Goal: Navigation & Orientation: Find specific page/section

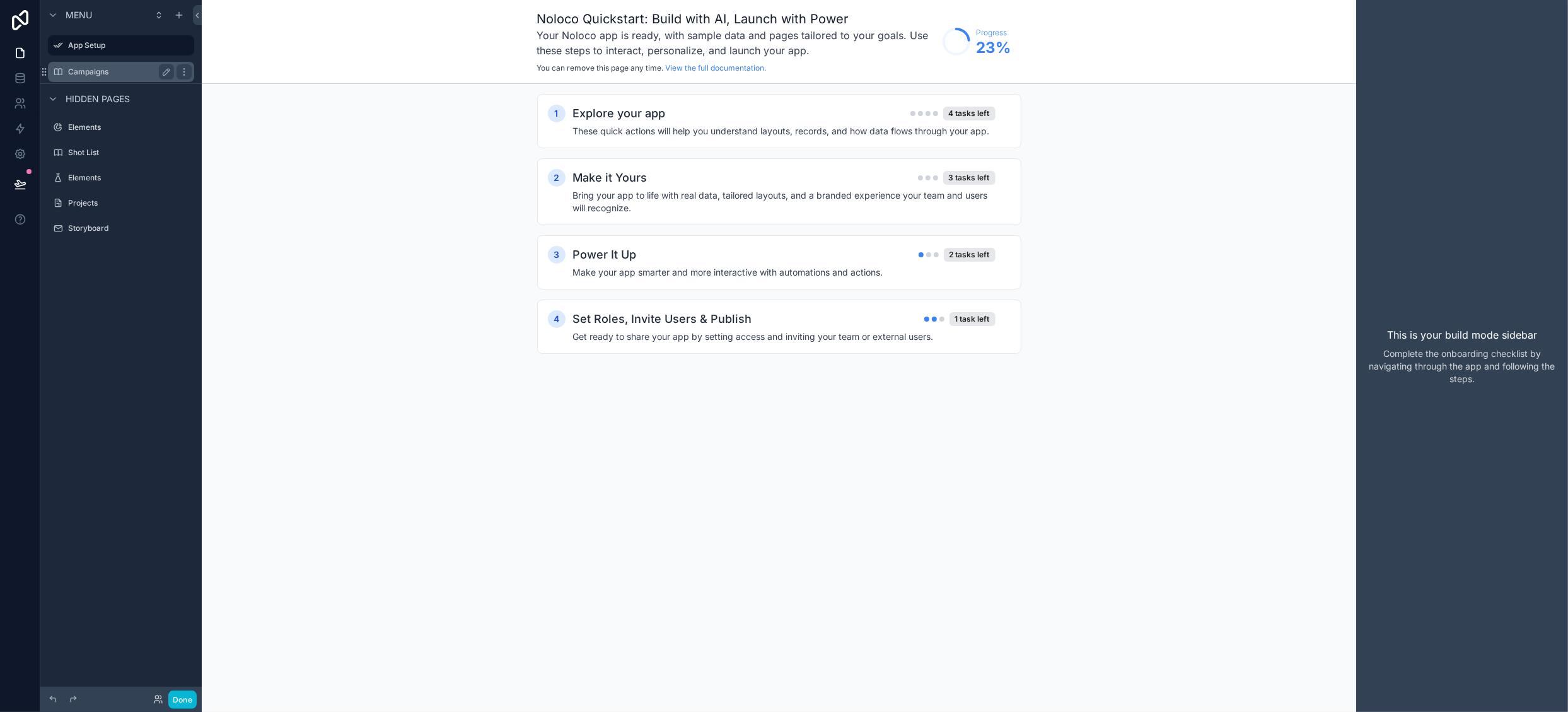
click at [111, 72] on label "Campaigns" at bounding box center [118, 71] width 101 height 10
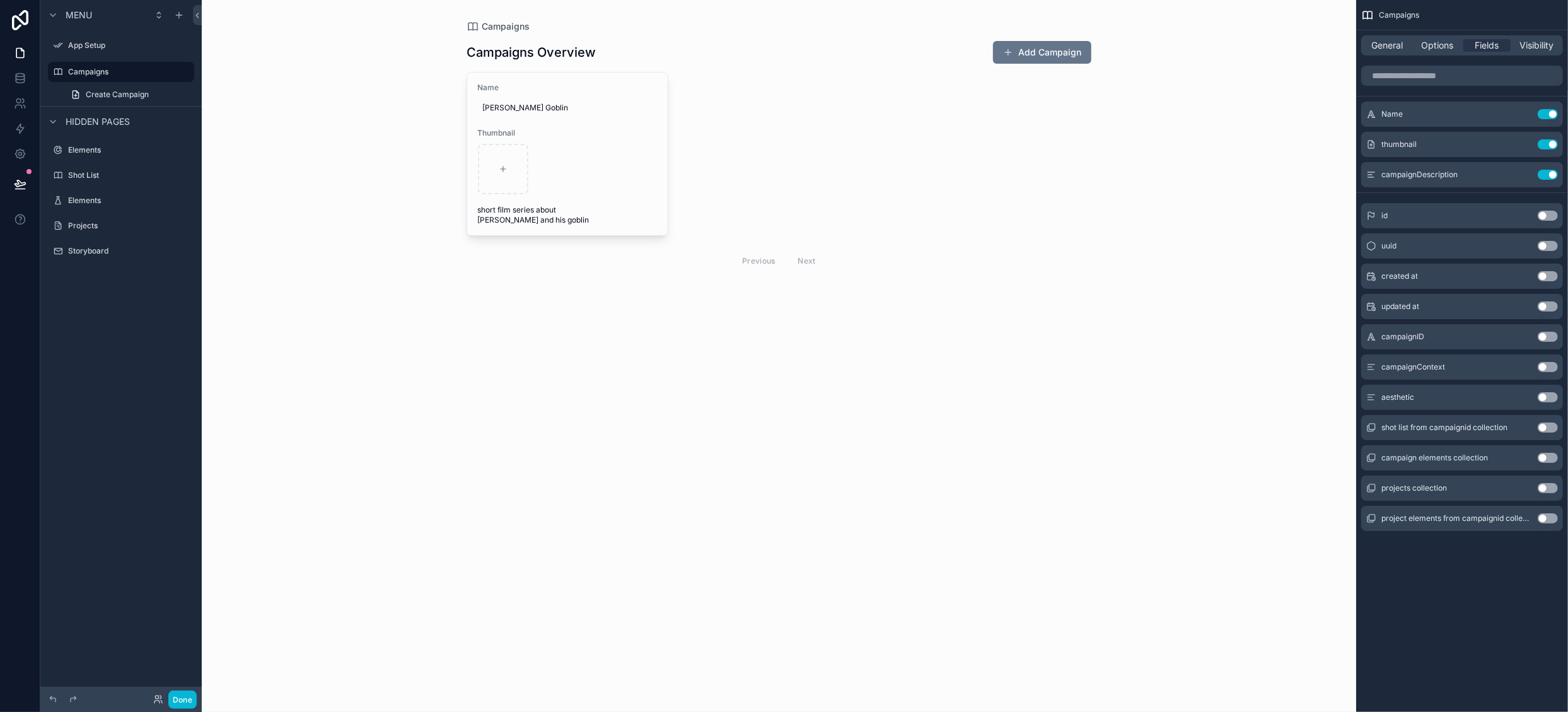
click at [638, 210] on div "scrollable content" at bounding box center [778, 158] width 645 height 316
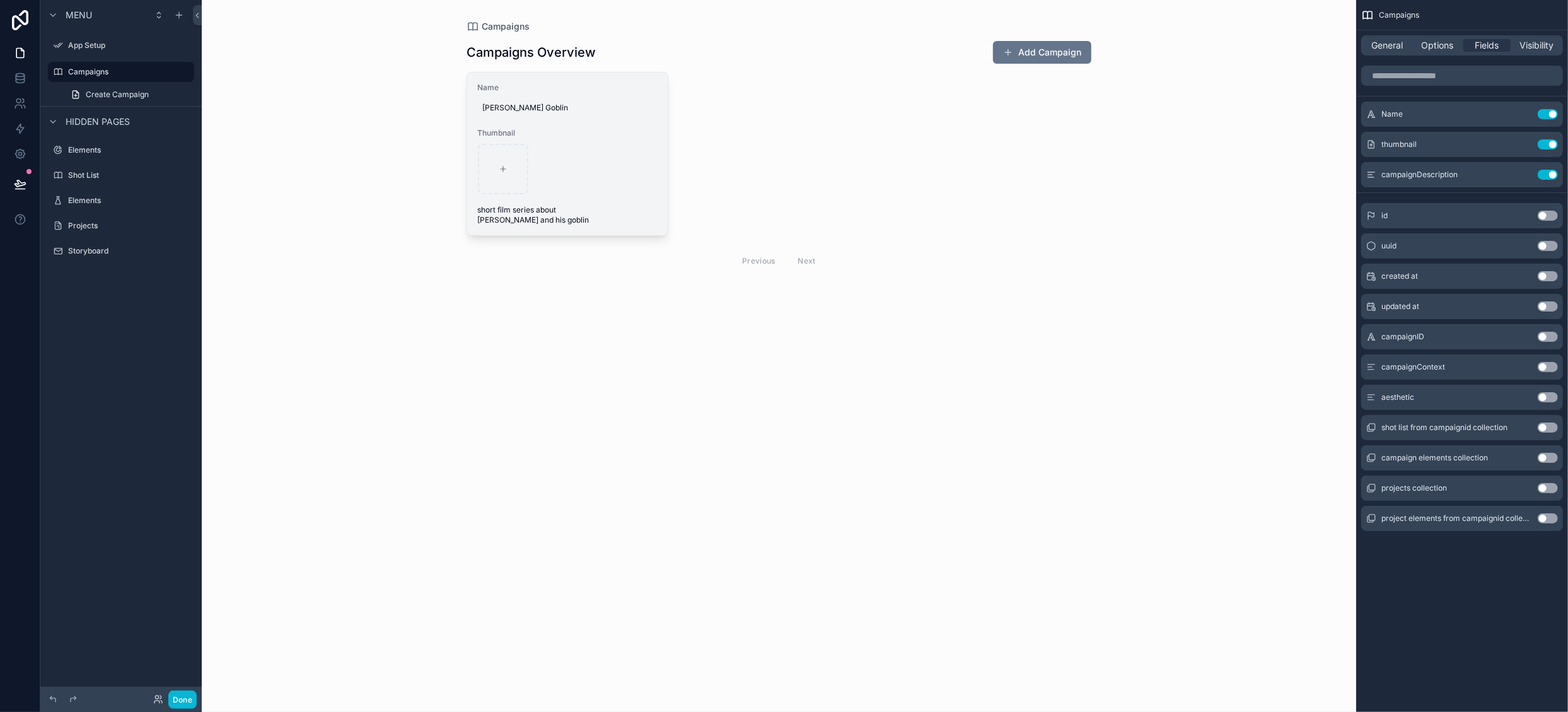
click at [612, 206] on span "short film series about [PERSON_NAME] and his goblin" at bounding box center [567, 214] width 180 height 20
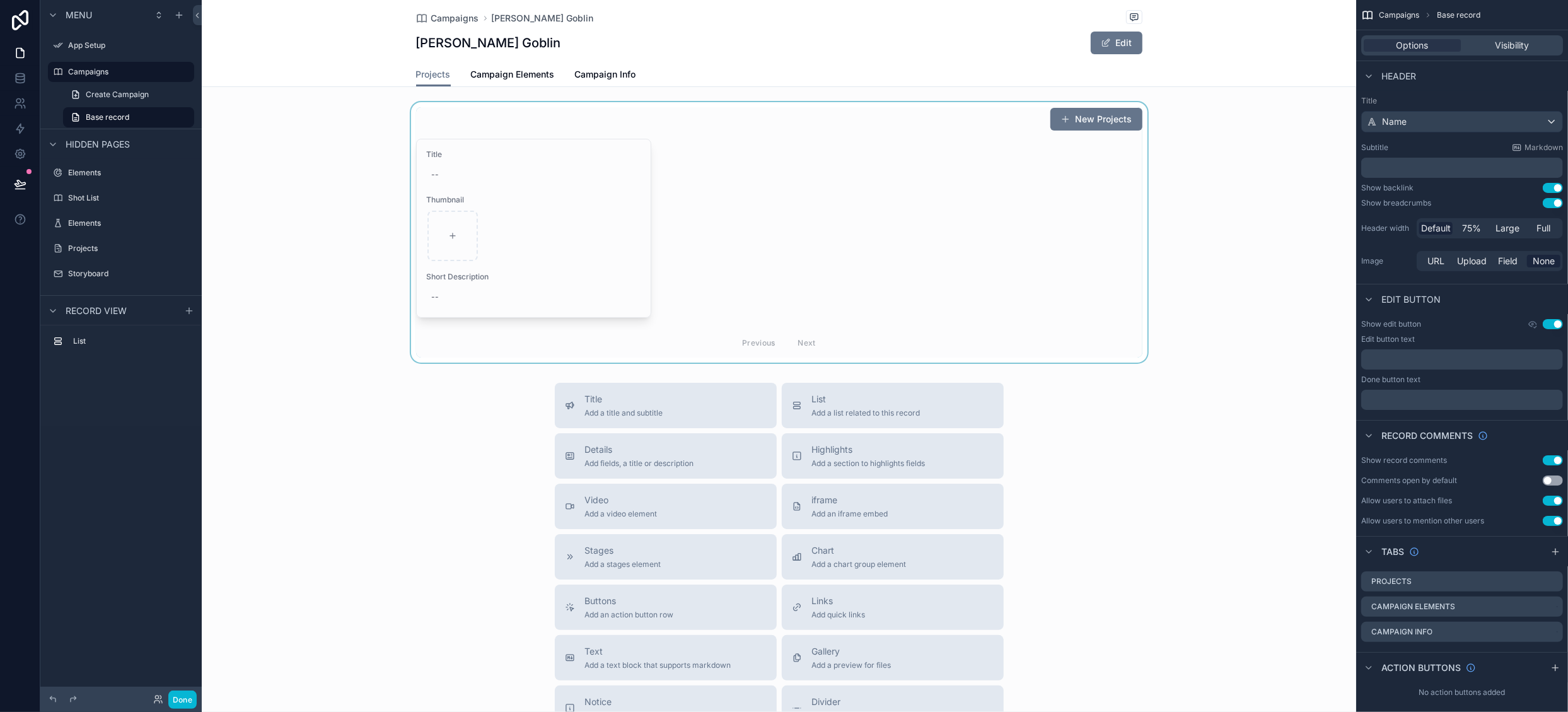
click at [591, 283] on div "scrollable content" at bounding box center [779, 232] width 1154 height 260
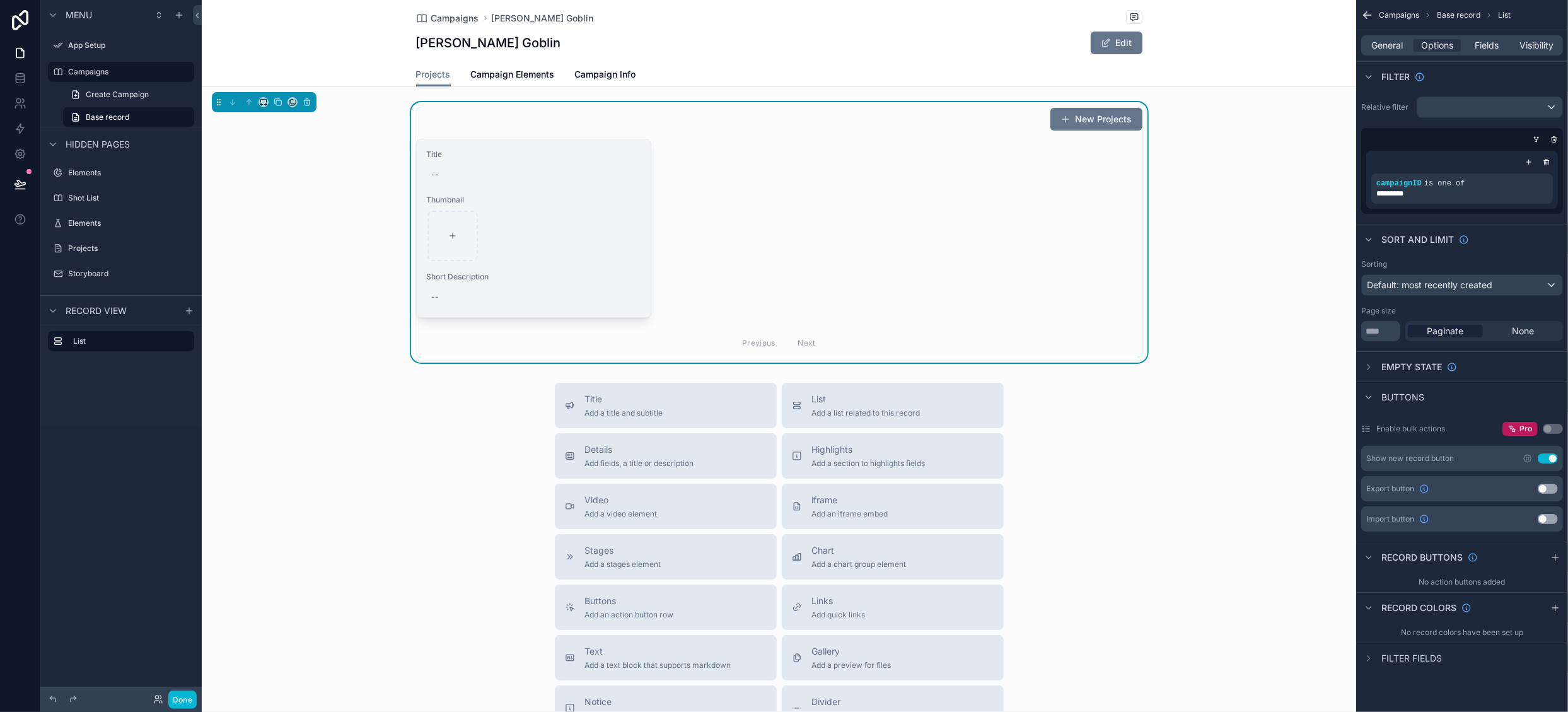
click at [576, 268] on div "Title -- Thumbnail Short Description --" at bounding box center [533, 228] width 234 height 177
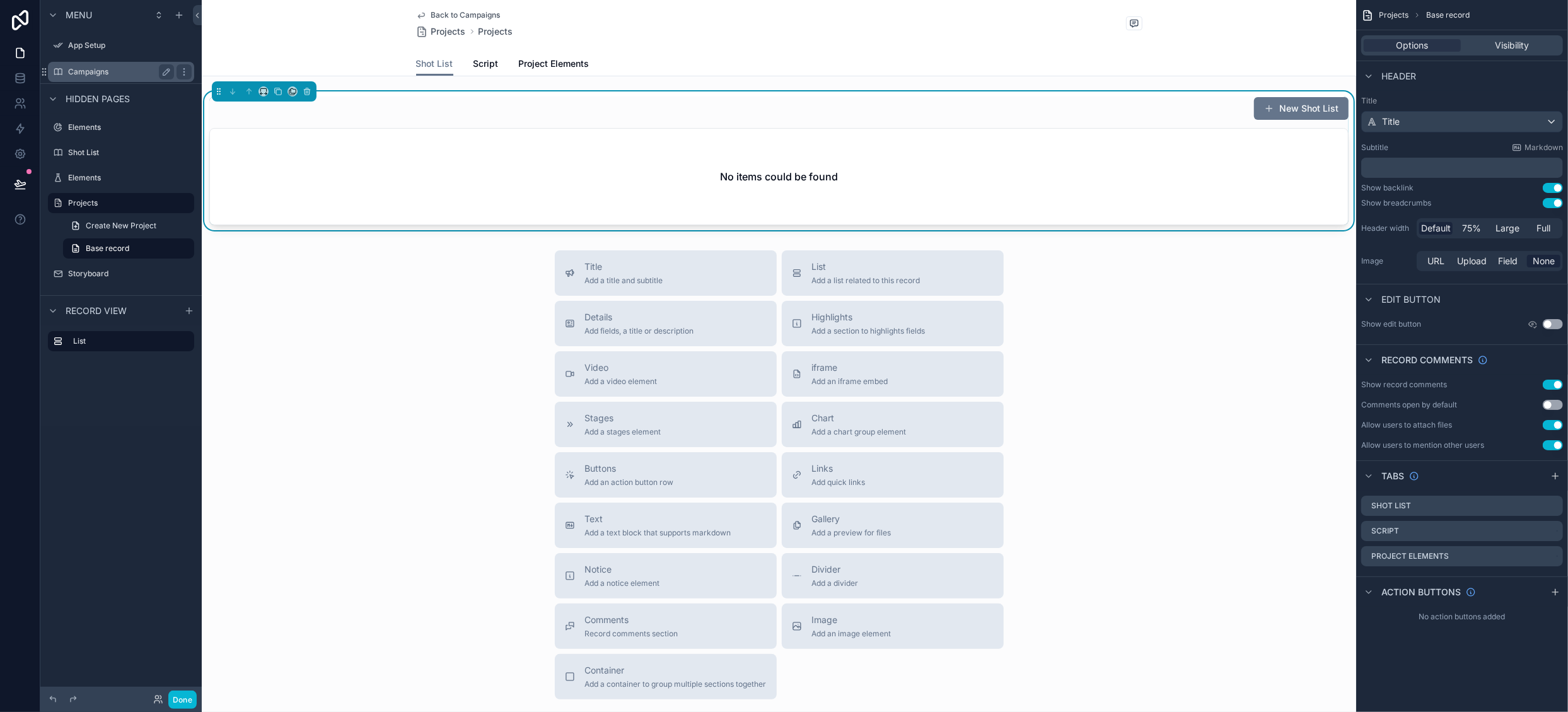
click at [103, 79] on div "Campaigns" at bounding box center [121, 71] width 106 height 15
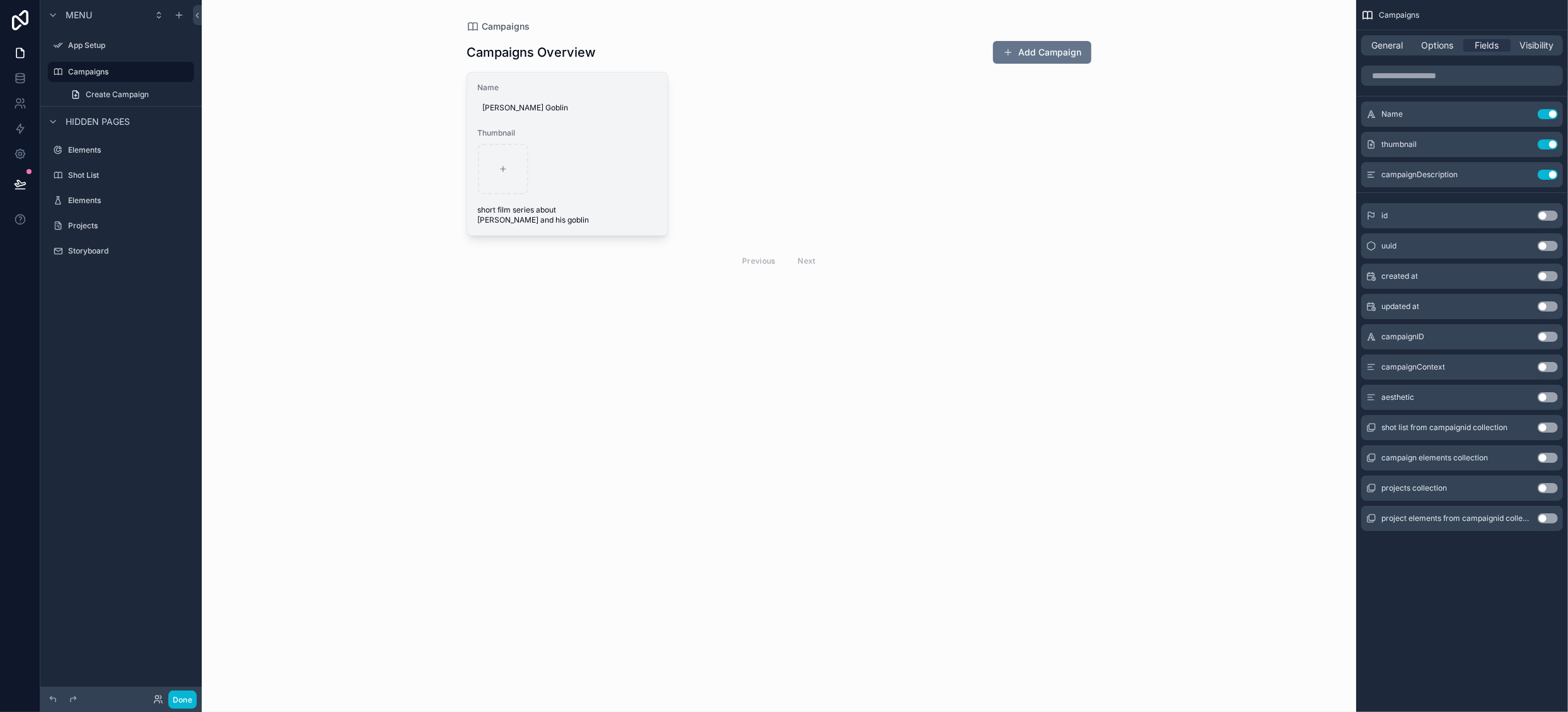
click at [644, 227] on div "Name [PERSON_NAME] Goblin Thumbnail short film series about [PERSON_NAME] and h…" at bounding box center [566, 154] width 200 height 162
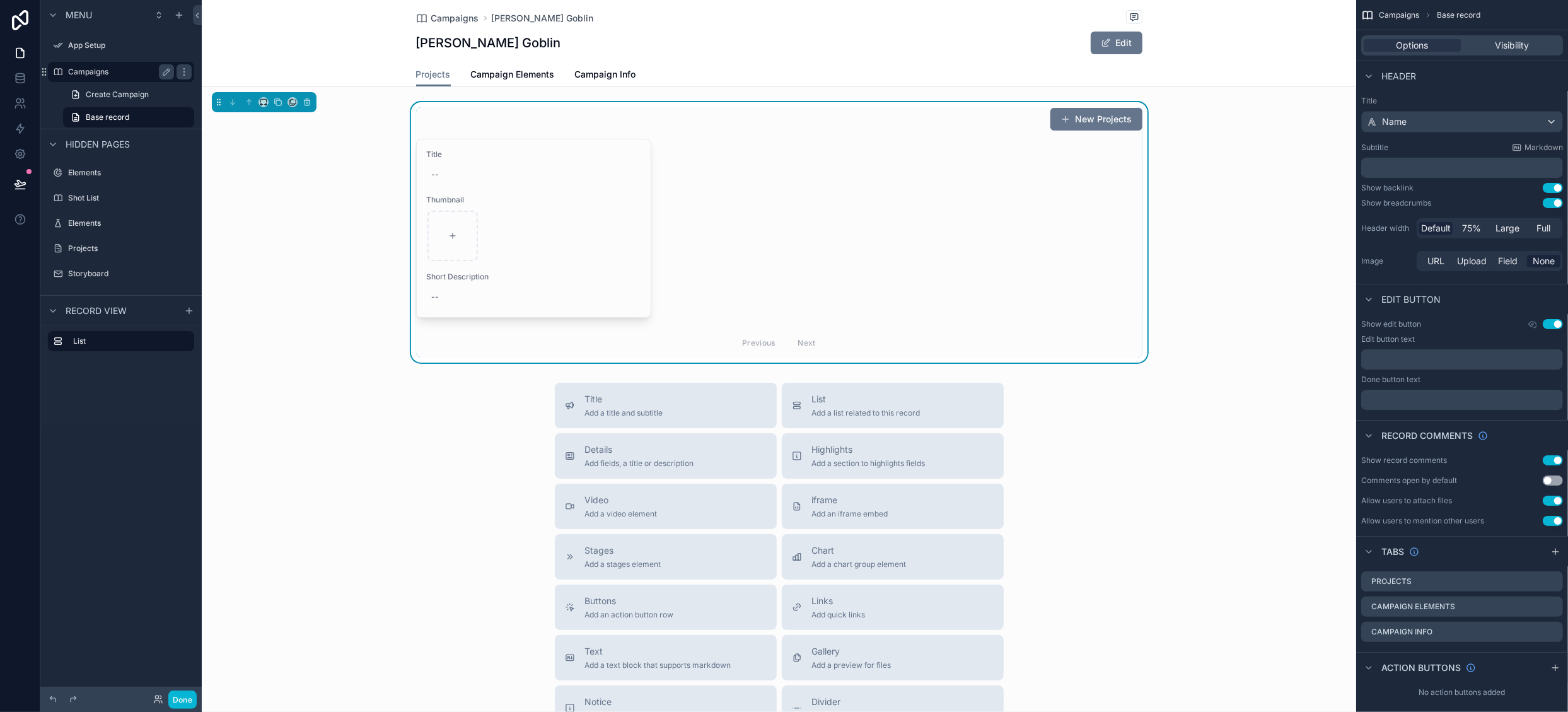
click at [96, 70] on label "Campaigns" at bounding box center [118, 71] width 101 height 10
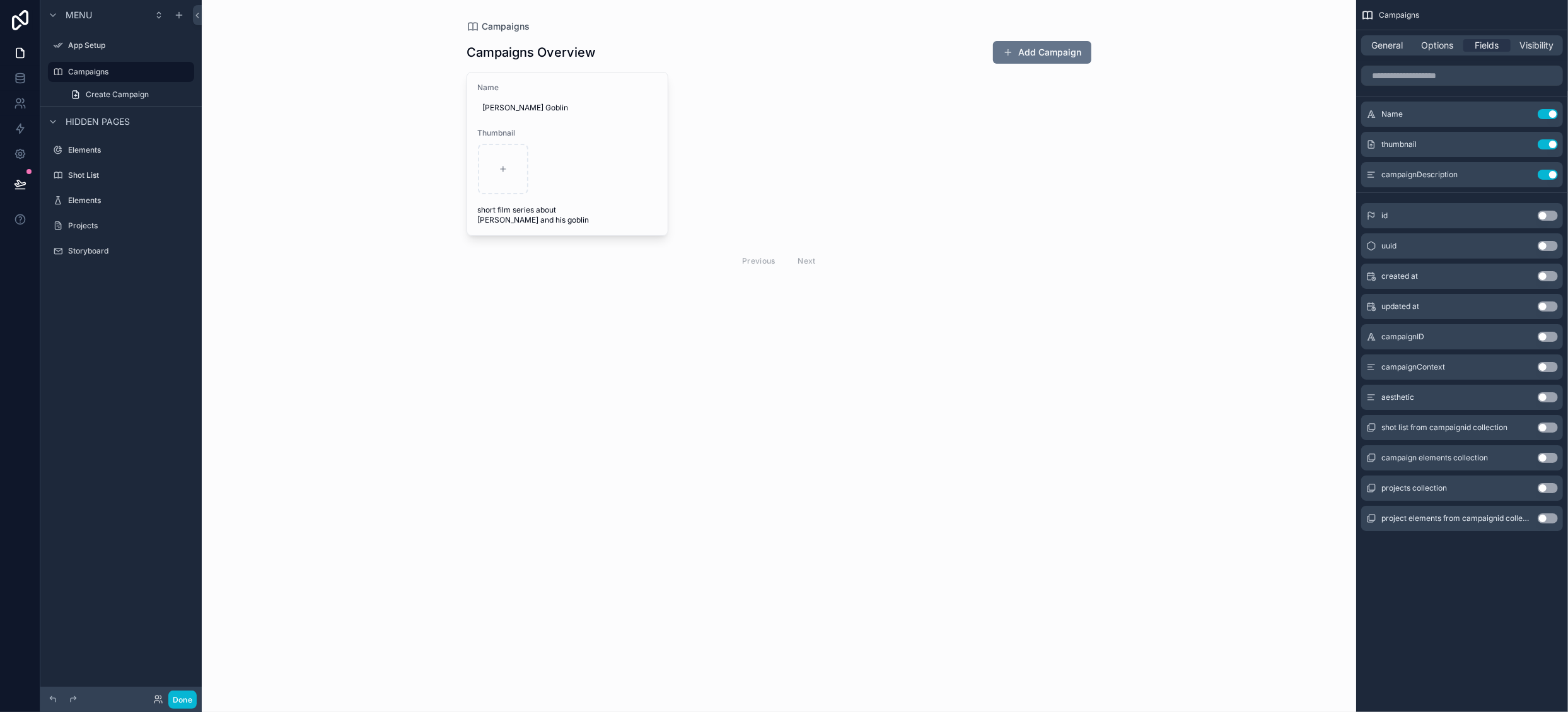
click at [1549, 336] on button "Use setting" at bounding box center [1548, 336] width 20 height 10
click at [1524, 204] on icon "scrollable content" at bounding box center [1522, 204] width 10 height 10
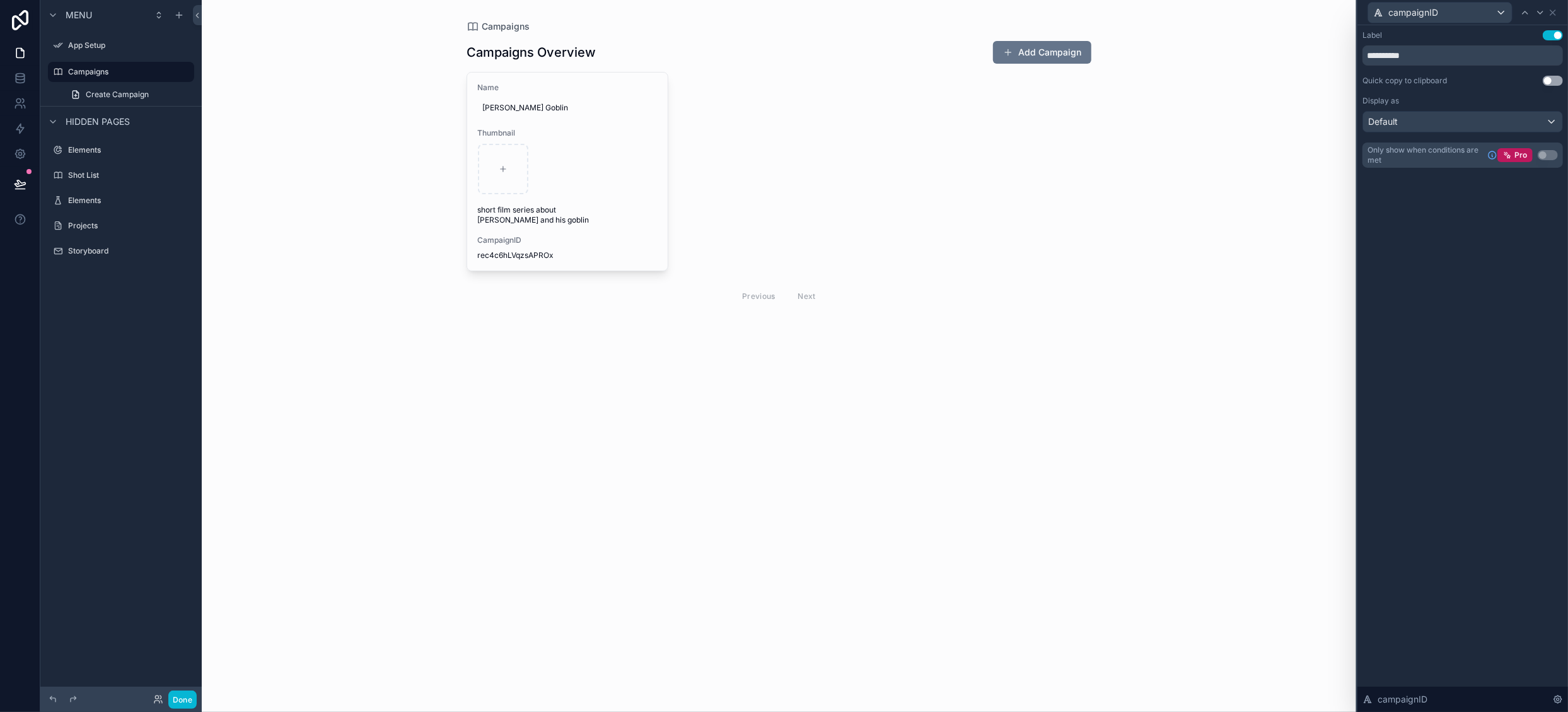
click at [1550, 34] on button "Use setting" at bounding box center [1552, 34] width 20 height 10
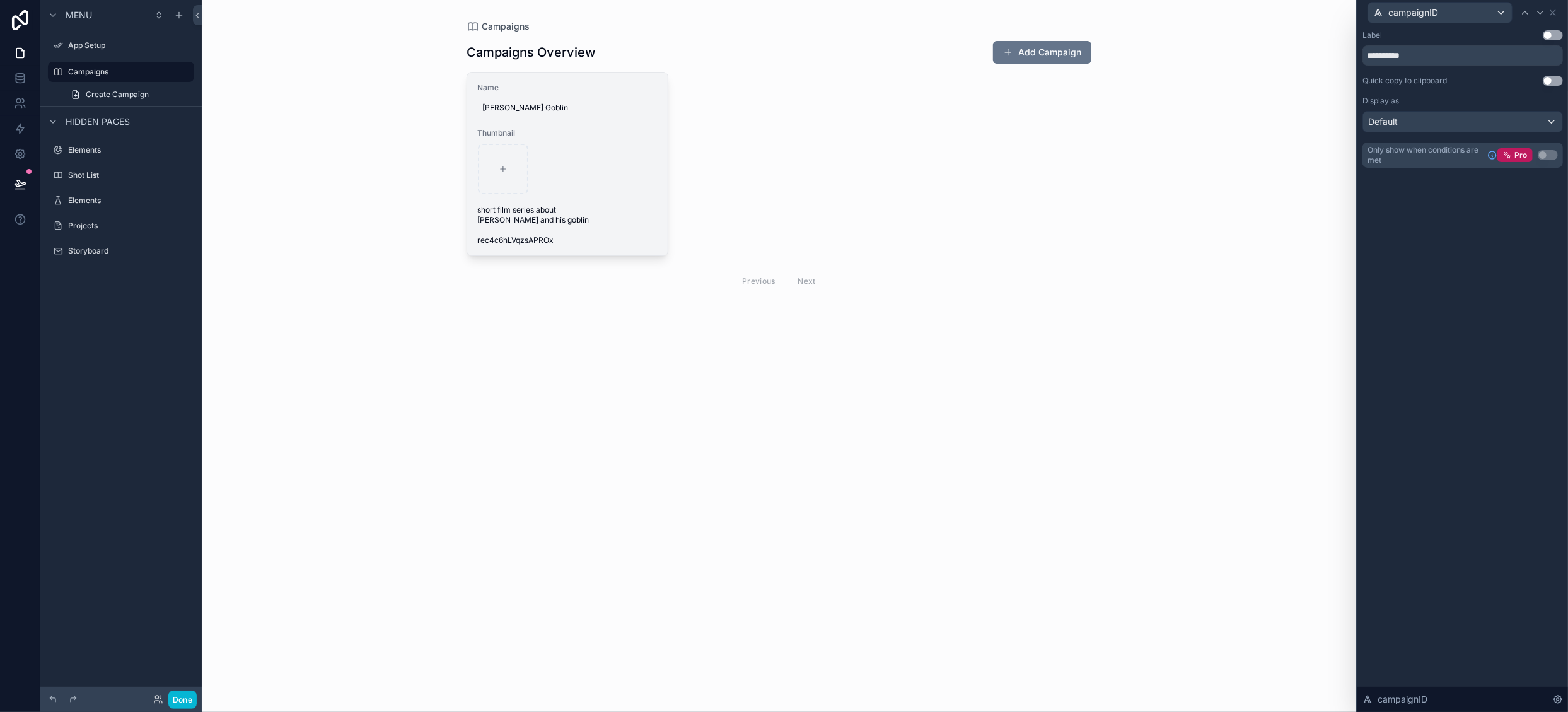
click at [652, 229] on div "Name [PERSON_NAME] Goblin Thumbnail short film series about [PERSON_NAME] and h…" at bounding box center [566, 163] width 200 height 183
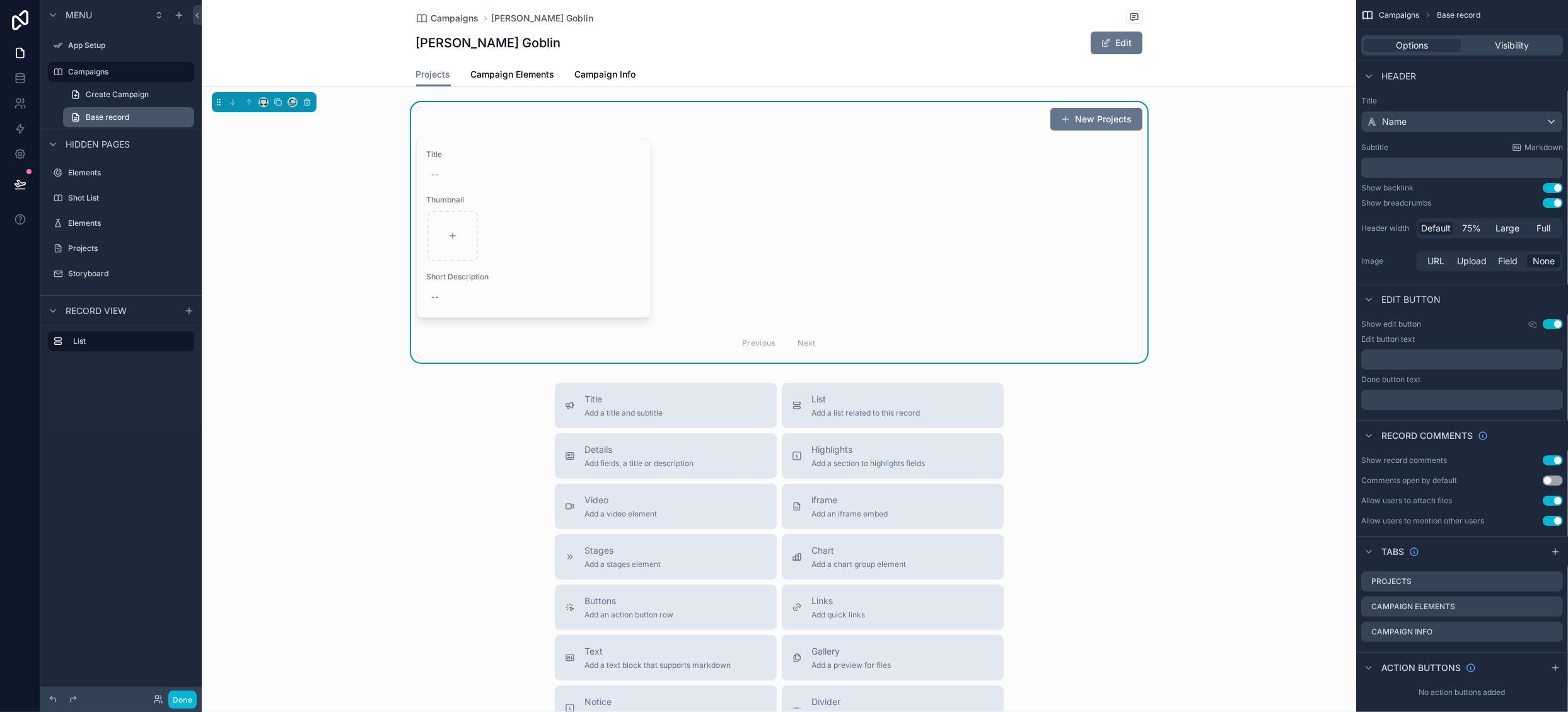
click at [123, 118] on span "Base record" at bounding box center [107, 116] width 43 height 10
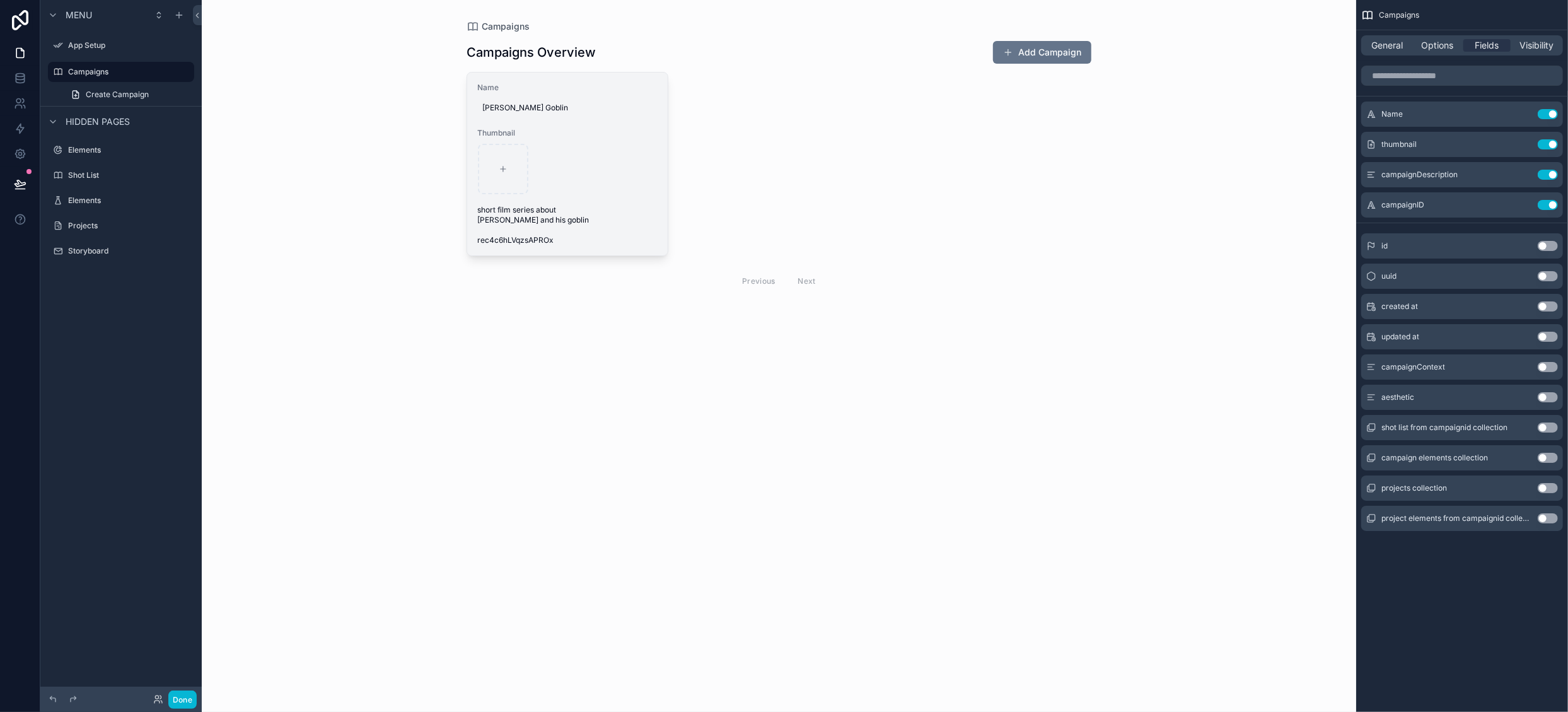
click at [632, 232] on div "Name [PERSON_NAME] Goblin Thumbnail short film series about [PERSON_NAME] and h…" at bounding box center [566, 163] width 200 height 183
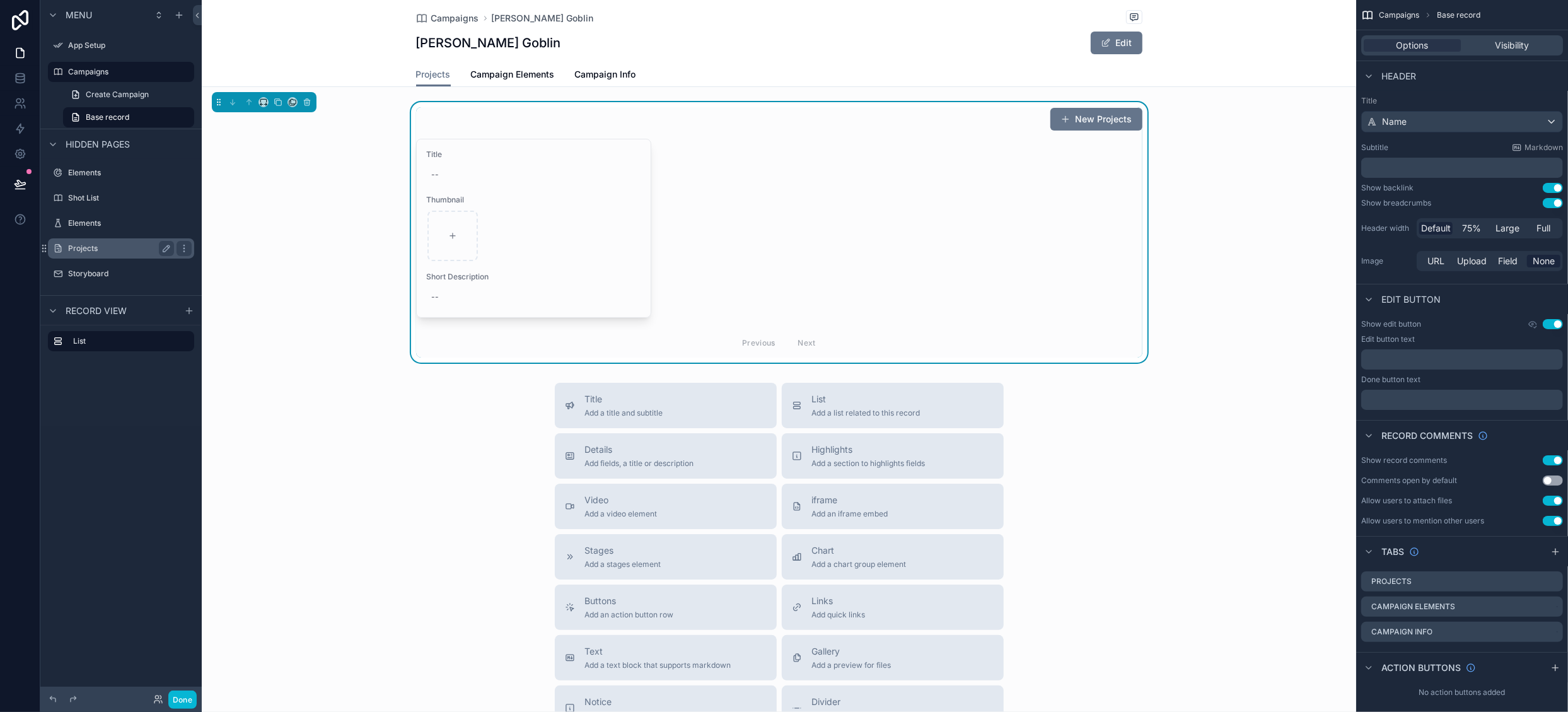
click at [112, 248] on label "Projects" at bounding box center [118, 248] width 101 height 10
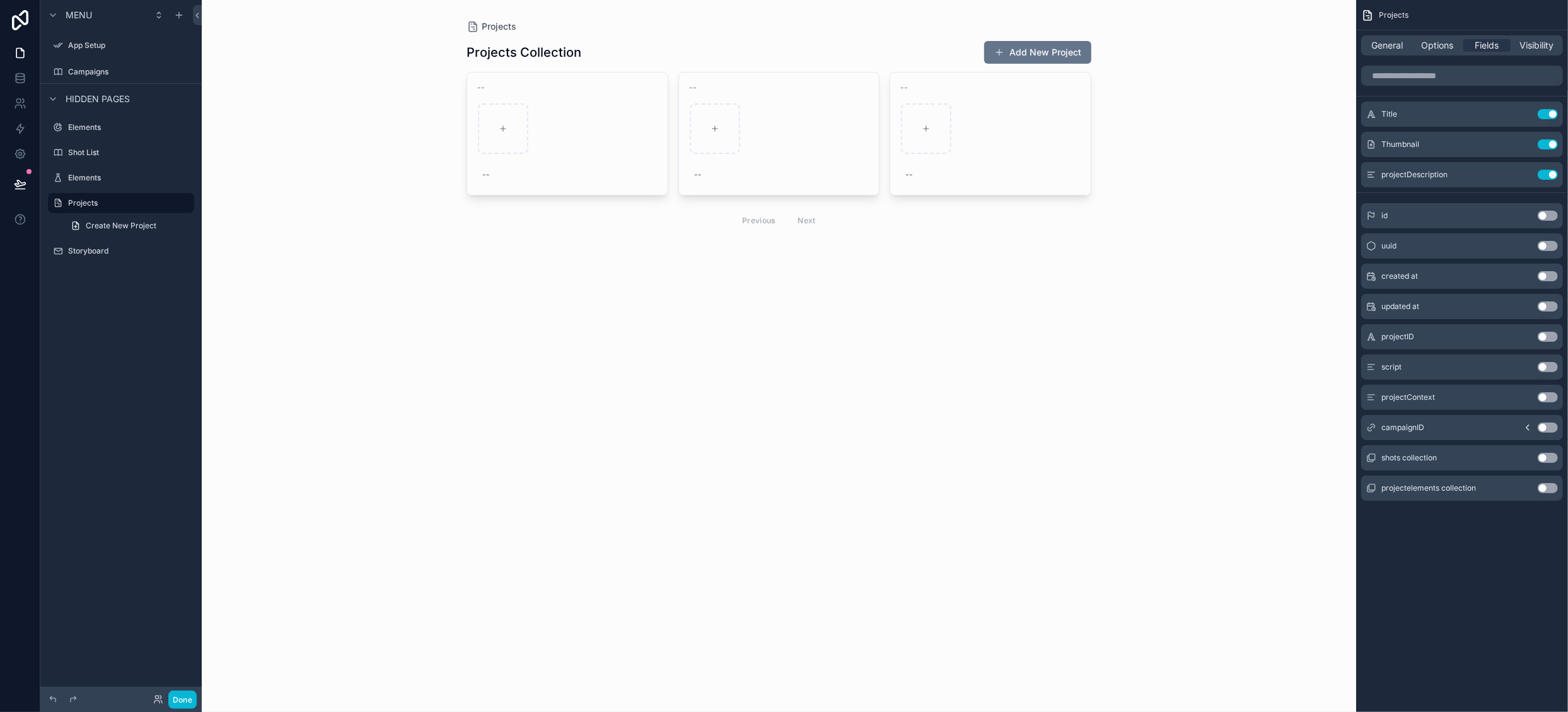
click at [1551, 336] on button "Use setting" at bounding box center [1548, 336] width 20 height 10
click at [1526, 208] on icon "scrollable content" at bounding box center [1522, 204] width 10 height 10
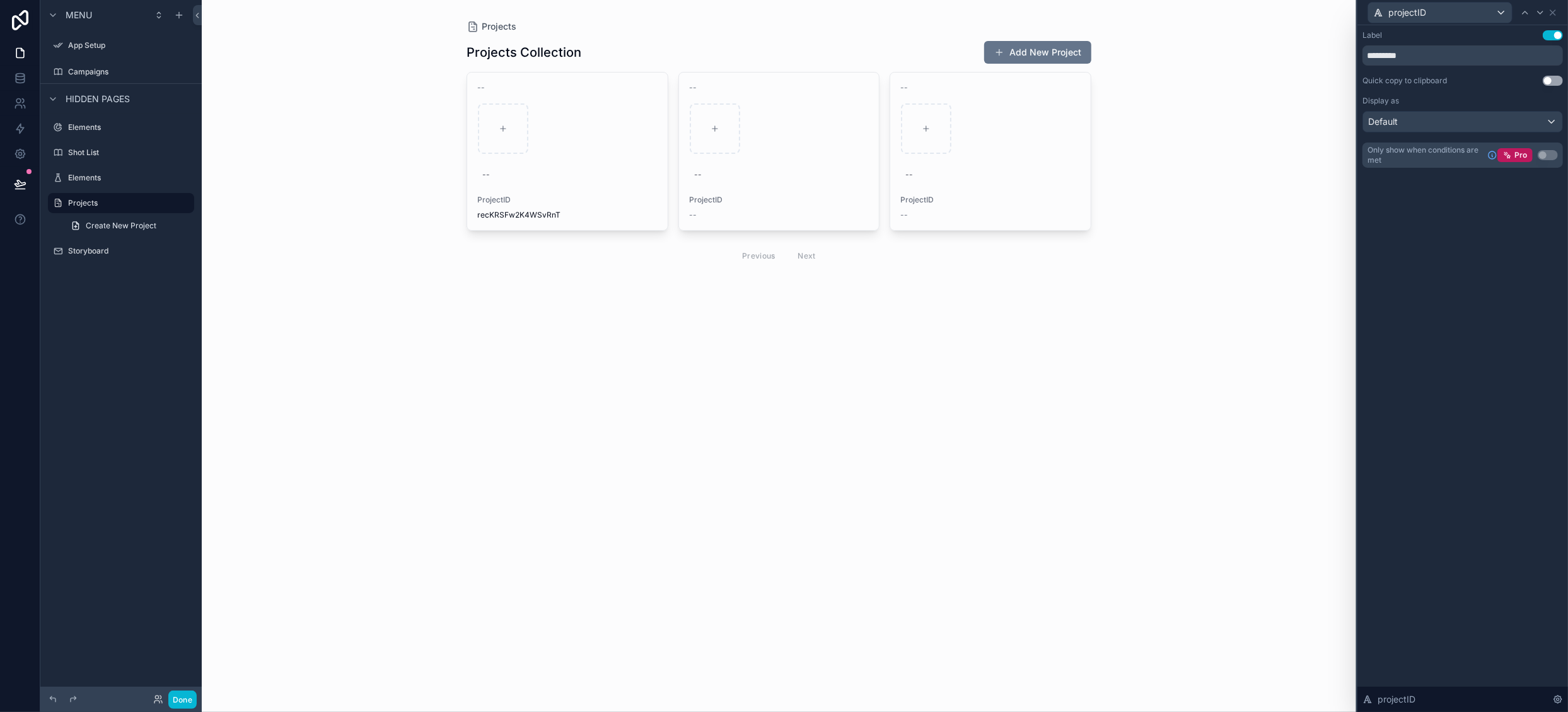
click at [1549, 37] on button "Use setting" at bounding box center [1552, 34] width 20 height 10
click at [124, 69] on label "Campaigns" at bounding box center [118, 71] width 101 height 10
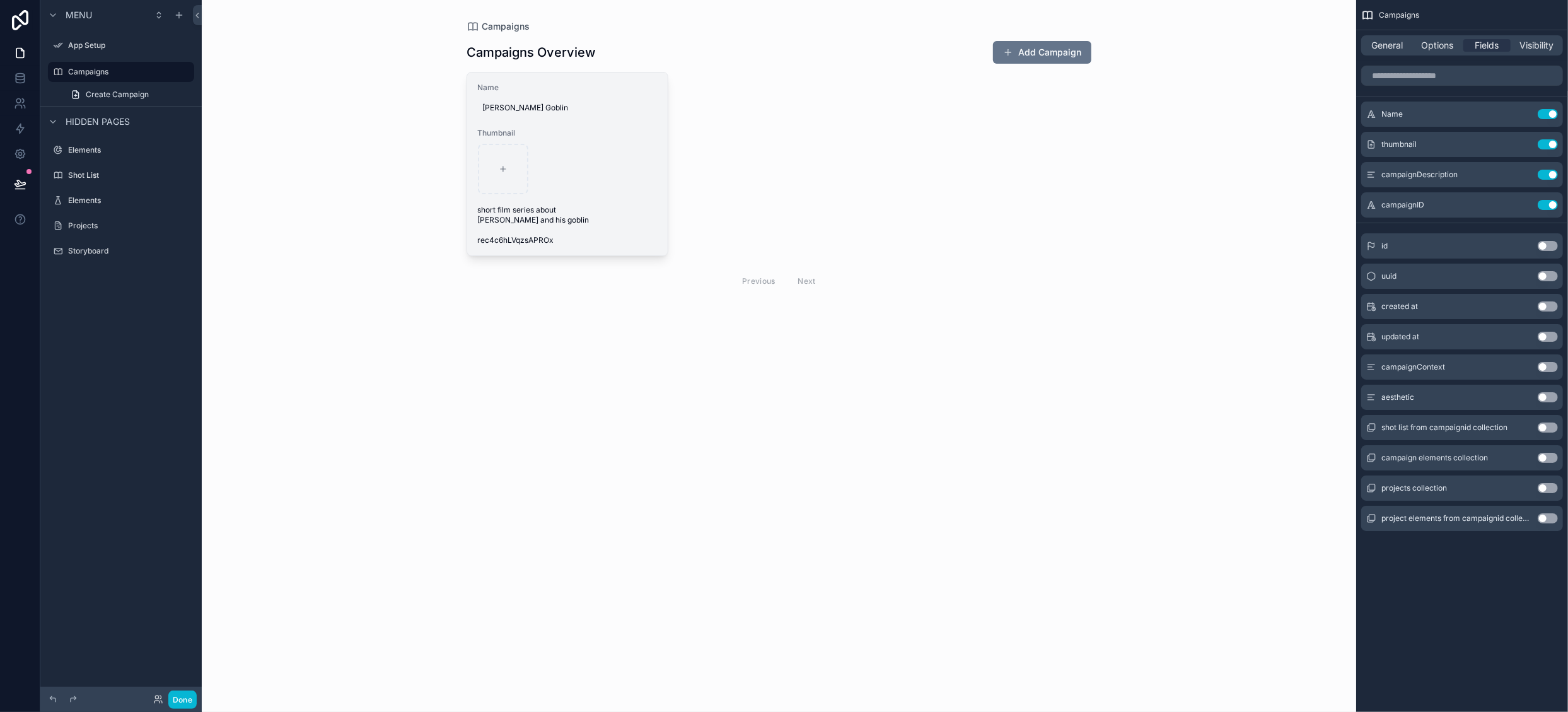
click at [649, 240] on span "rec4c6hLVqzsAPROx" at bounding box center [567, 240] width 180 height 10
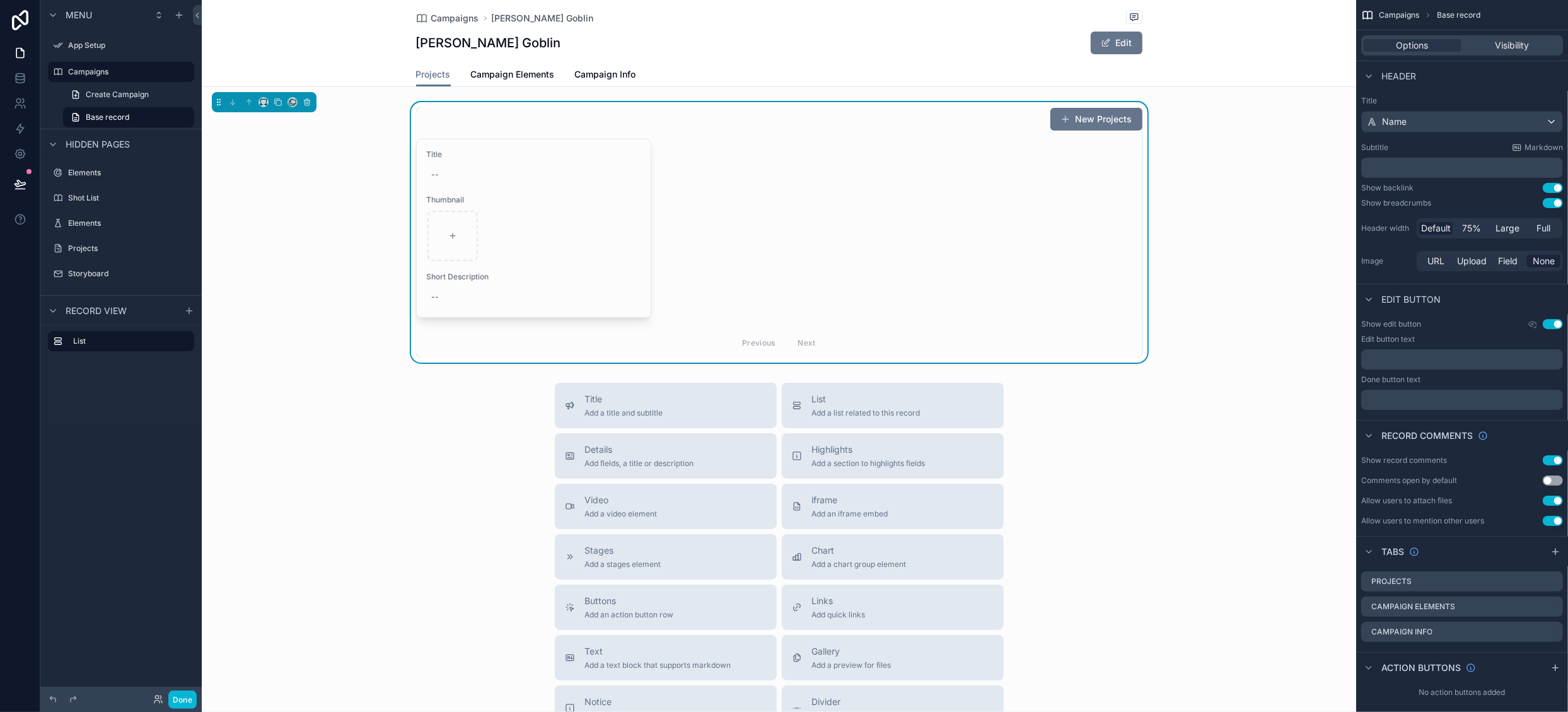
click at [759, 301] on div "Title -- Thumbnail Short Description -- Previous Next" at bounding box center [779, 248] width 726 height 219
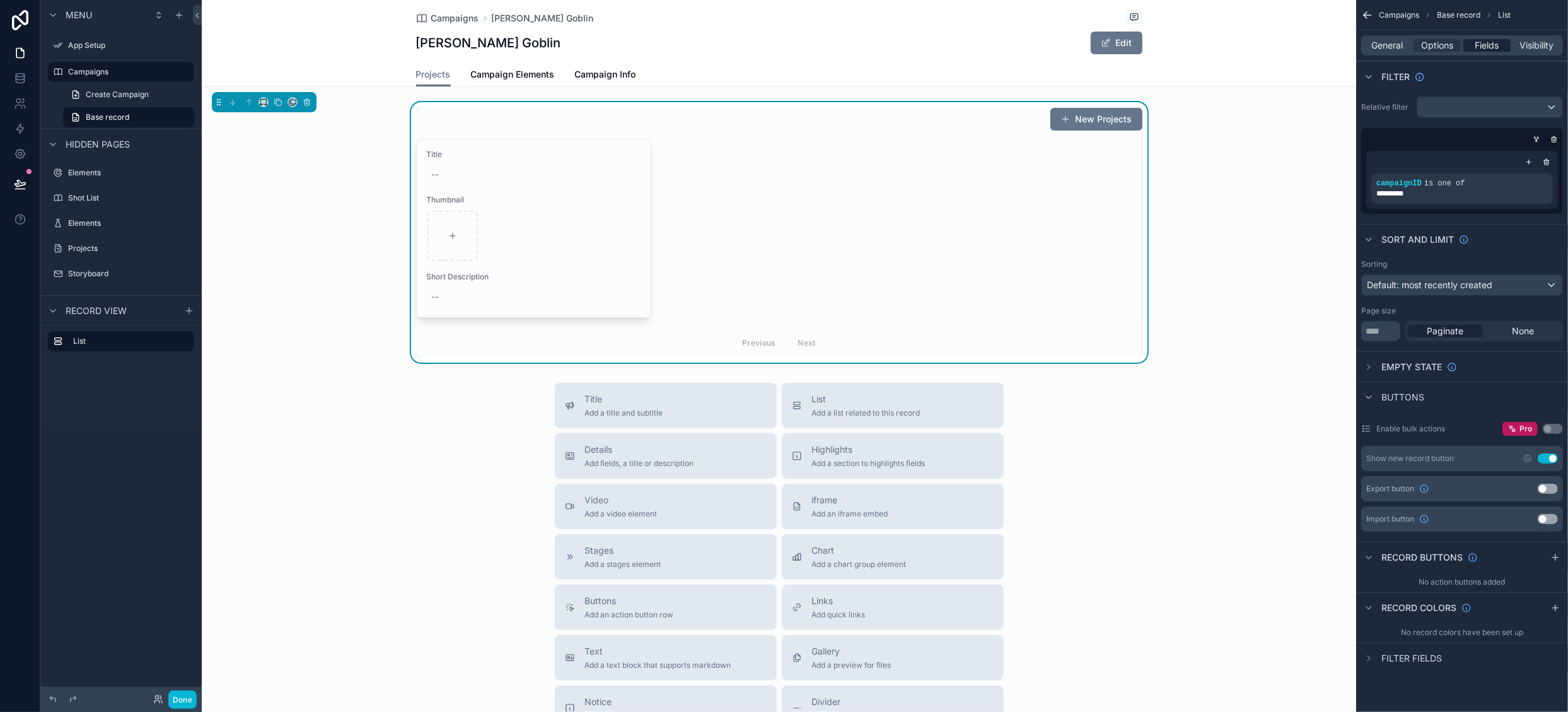
click at [1489, 49] on span "Fields" at bounding box center [1487, 45] width 24 height 12
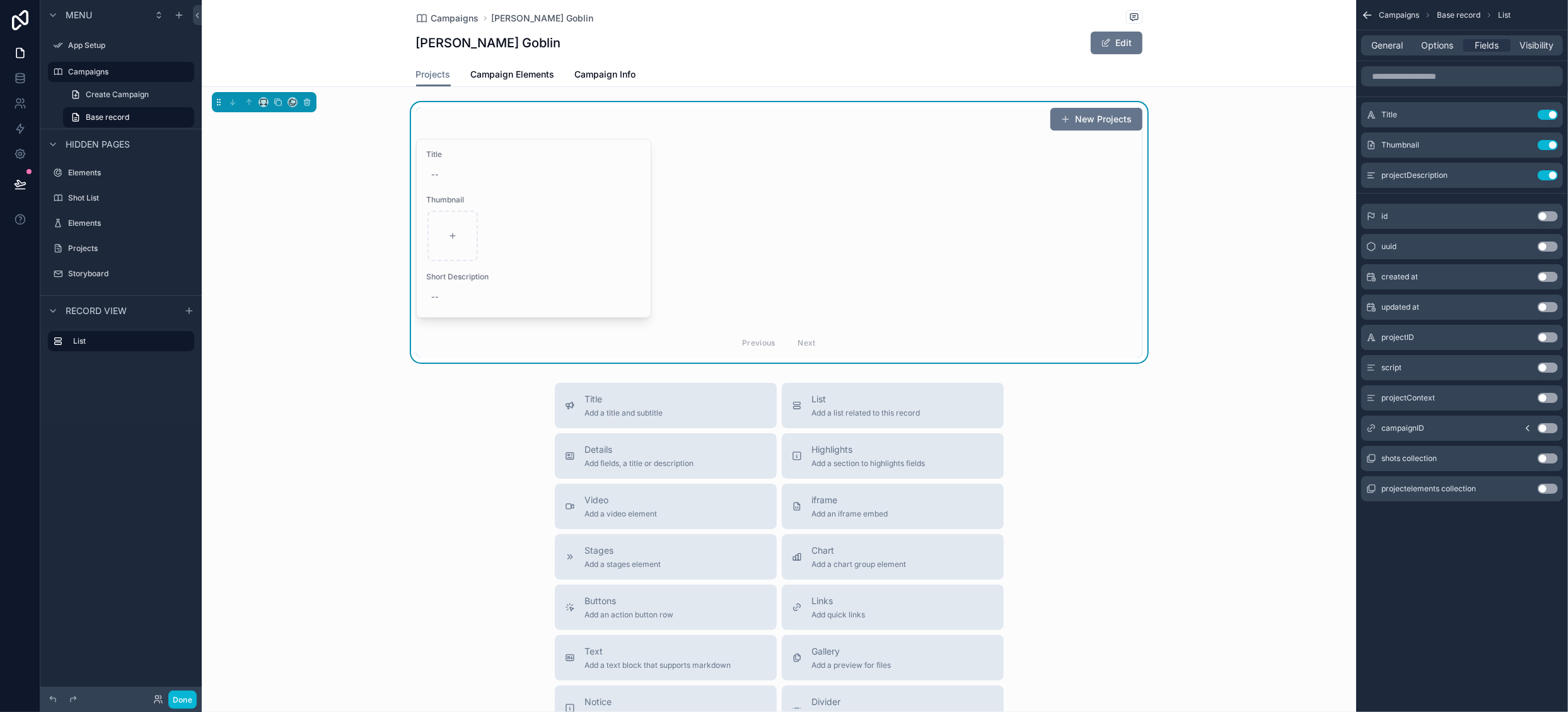
click at [1549, 341] on div "projectID Use setting" at bounding box center [1462, 337] width 202 height 26
click at [1550, 339] on button "Use setting" at bounding box center [1548, 337] width 20 height 10
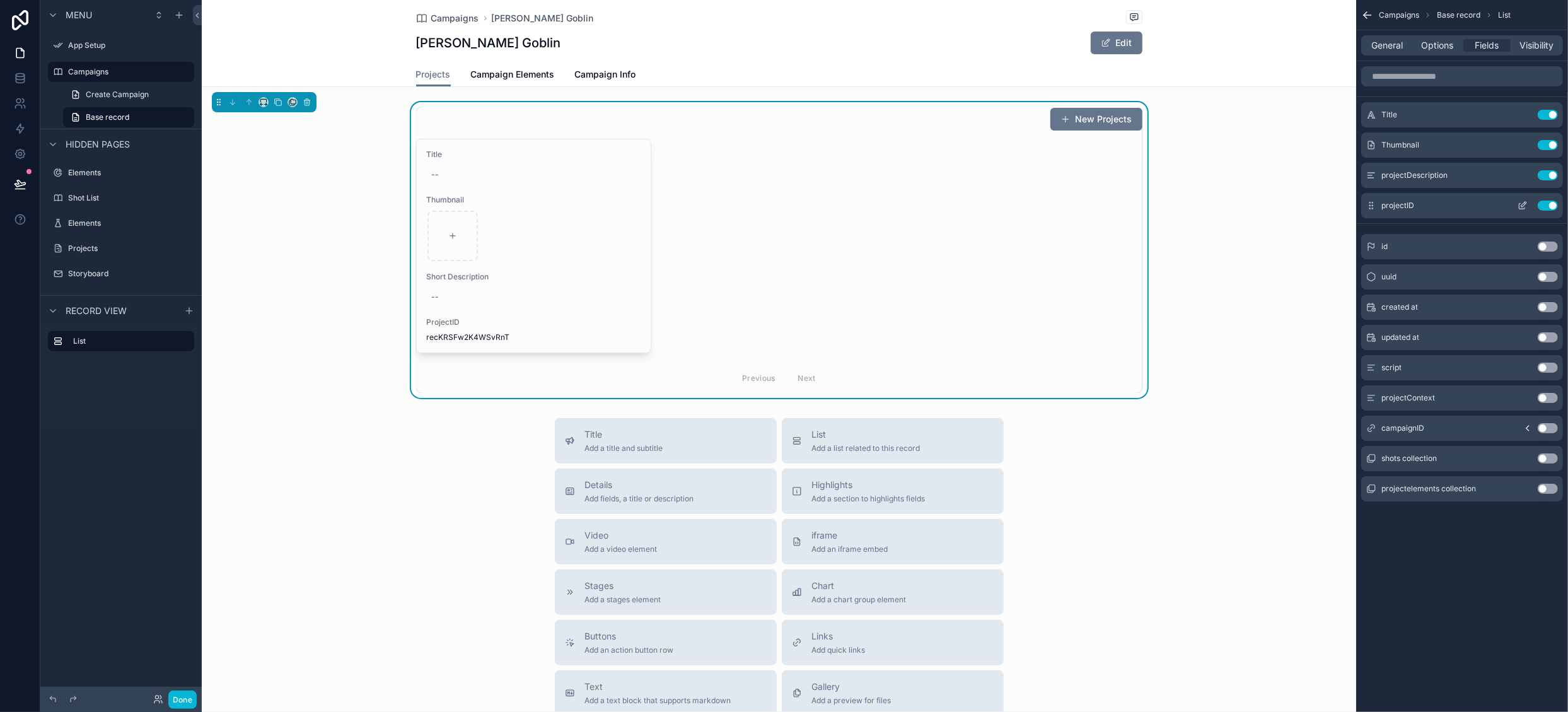
click at [1520, 206] on icon "scrollable content" at bounding box center [1522, 205] width 10 height 10
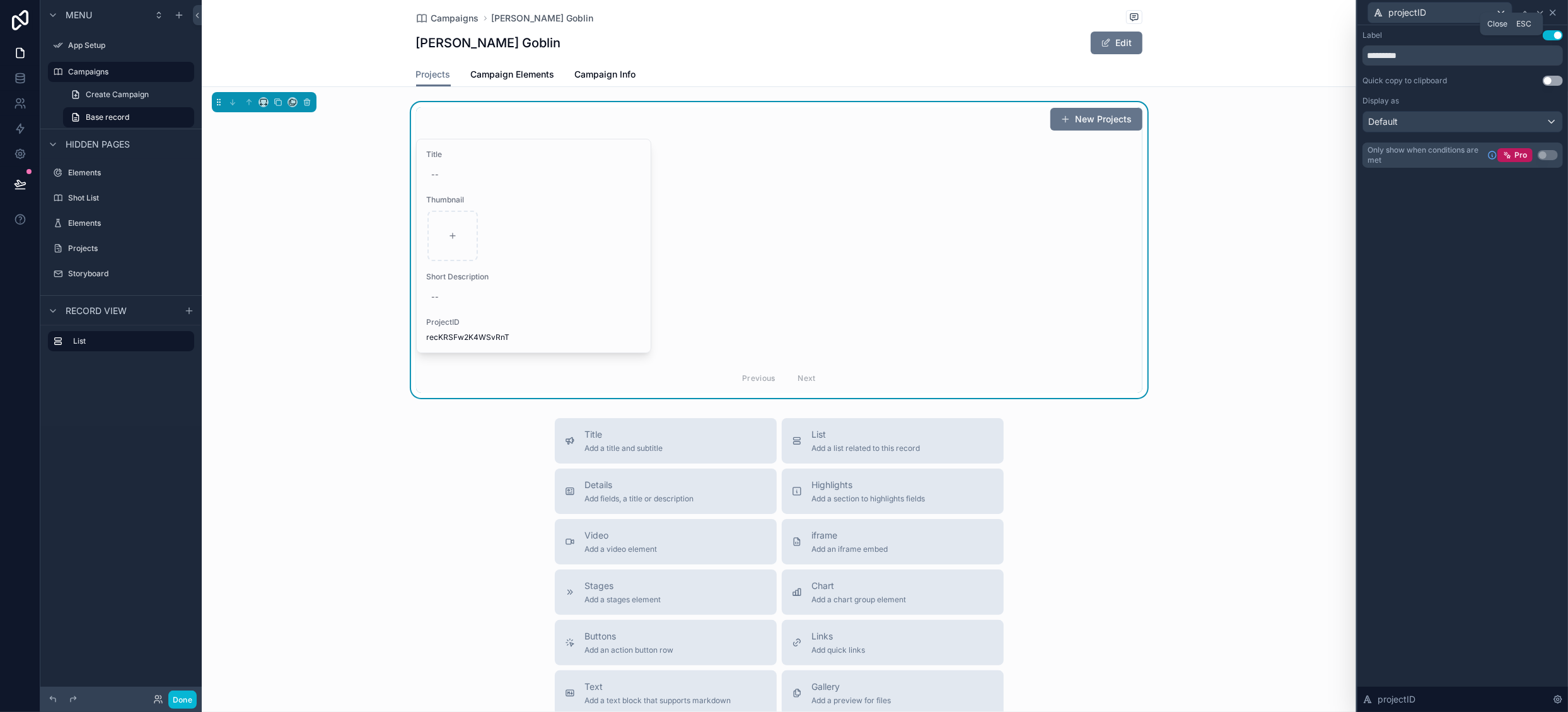
click at [1555, 13] on icon at bounding box center [1552, 12] width 10 height 10
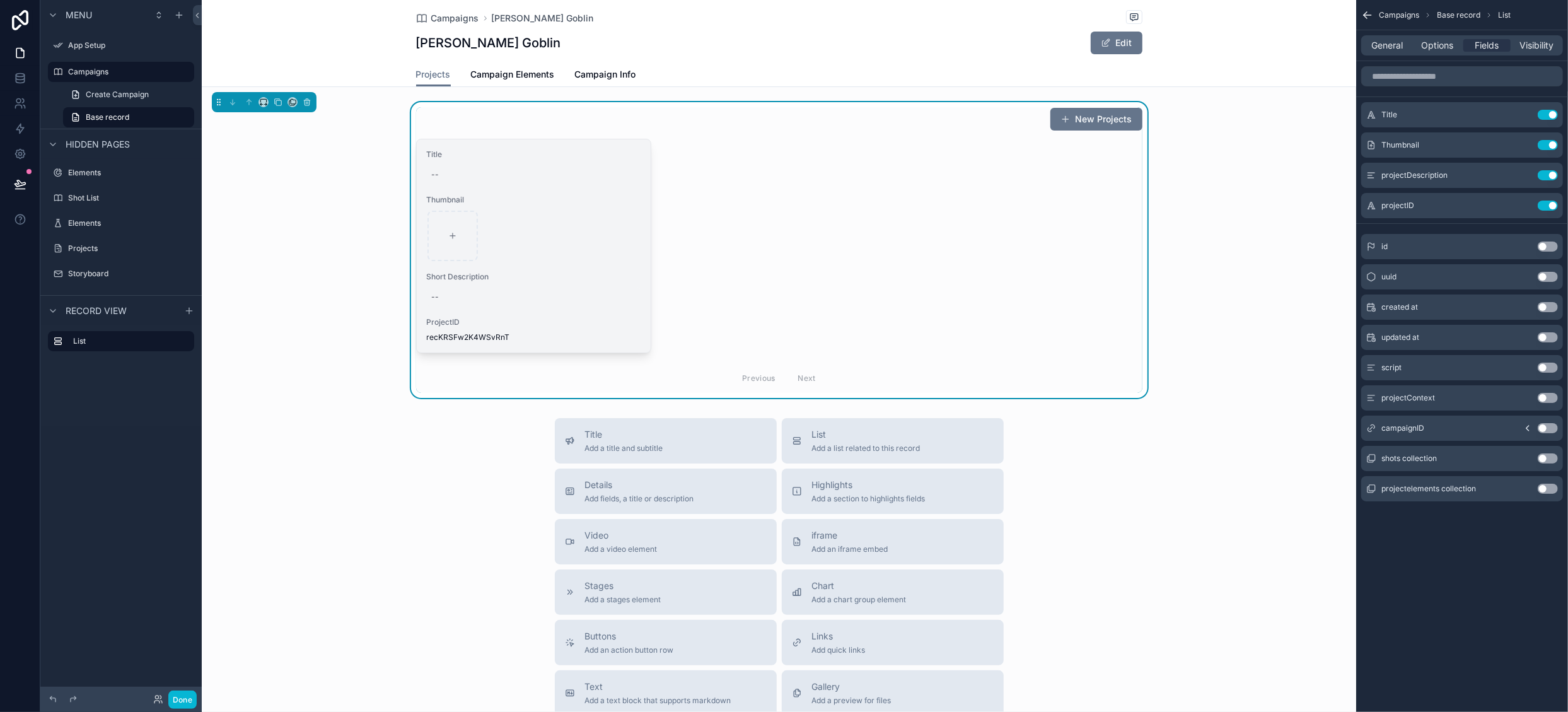
click at [584, 287] on div "--" at bounding box center [534, 296] width 214 height 20
click at [611, 268] on div "Title -- Thumbnail Short Description -- ProjectID recKRSFw2K4WSvRnT" at bounding box center [533, 246] width 234 height 214
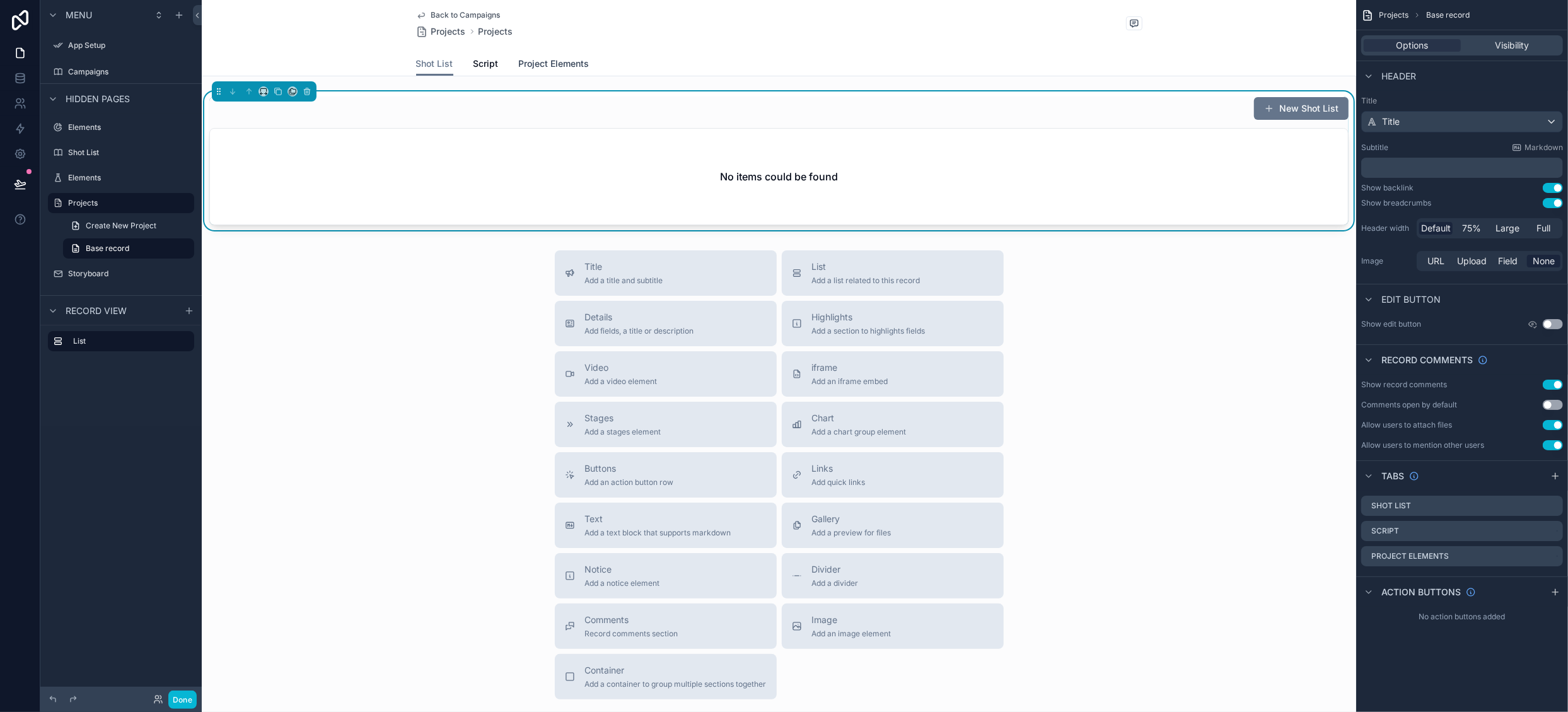
click at [541, 67] on span "Project Elements" at bounding box center [554, 64] width 71 height 12
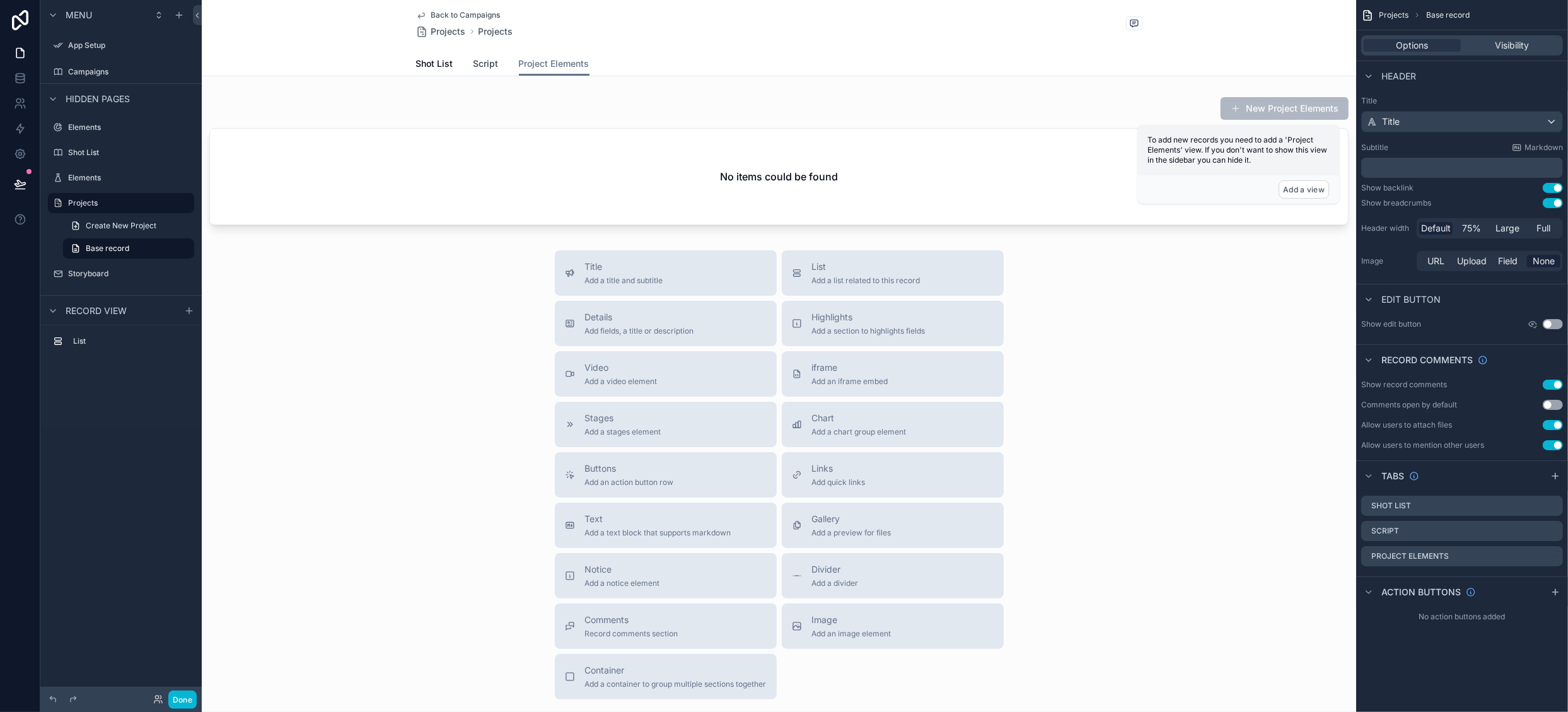
click at [480, 65] on span "Script" at bounding box center [486, 64] width 26 height 12
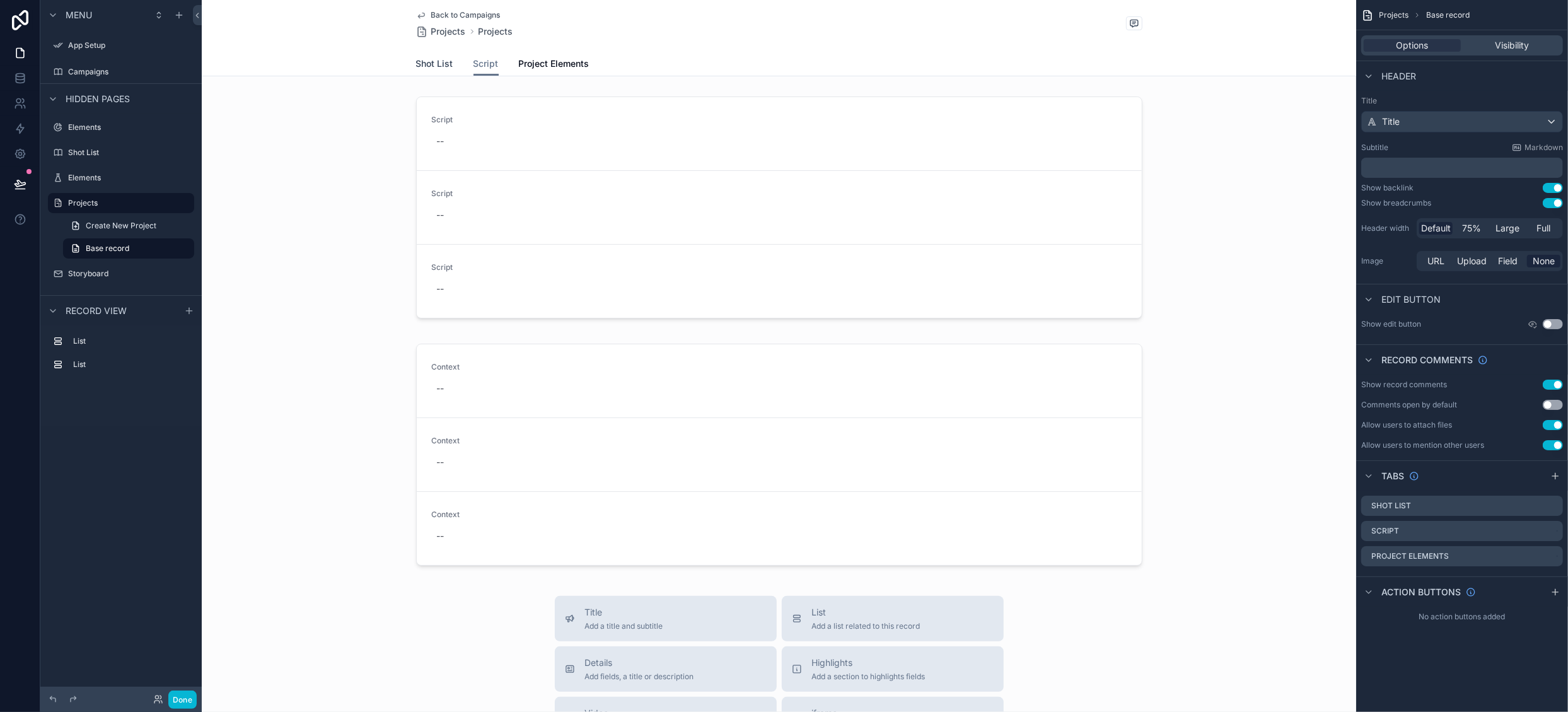
click at [427, 61] on span "Shot List" at bounding box center [435, 64] width 37 height 12
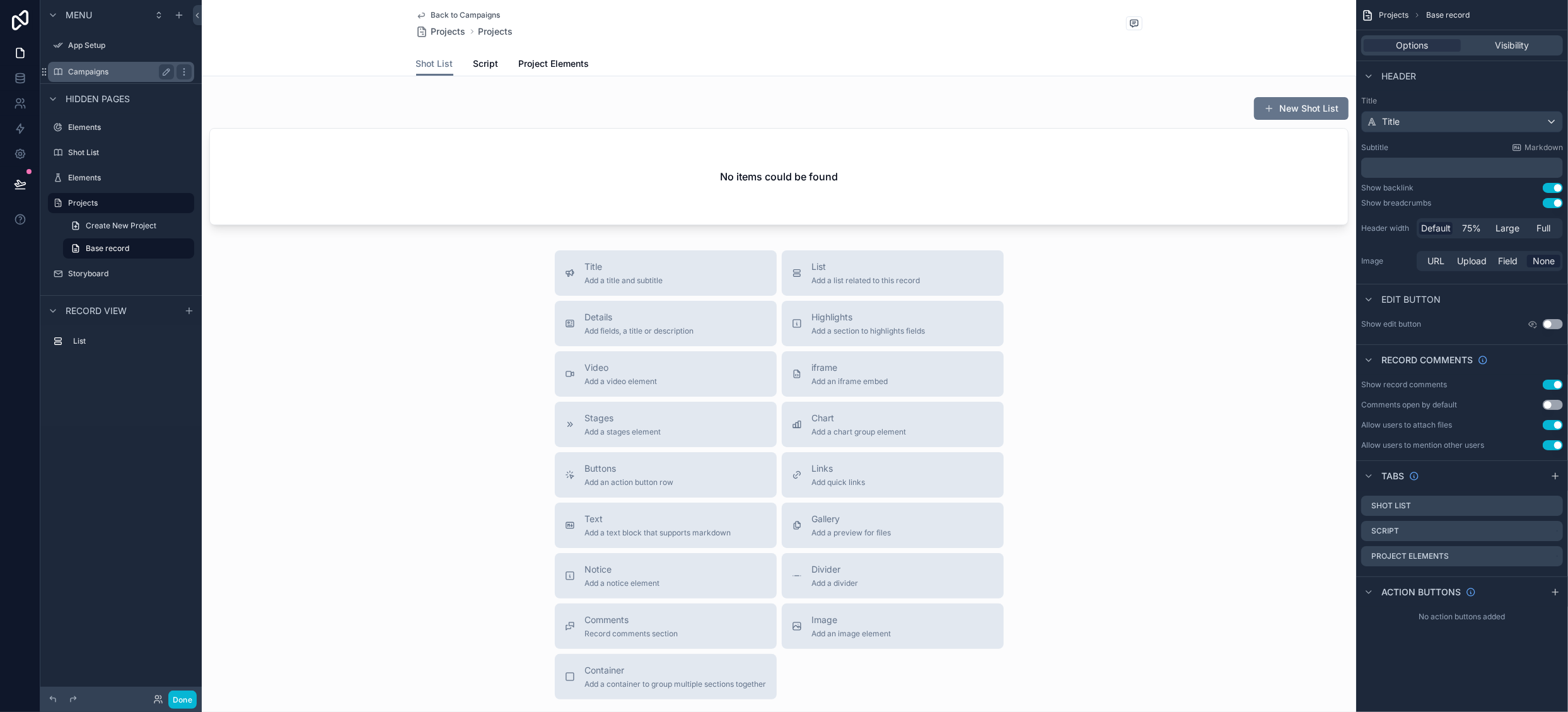
click at [103, 74] on label "Campaigns" at bounding box center [118, 71] width 101 height 10
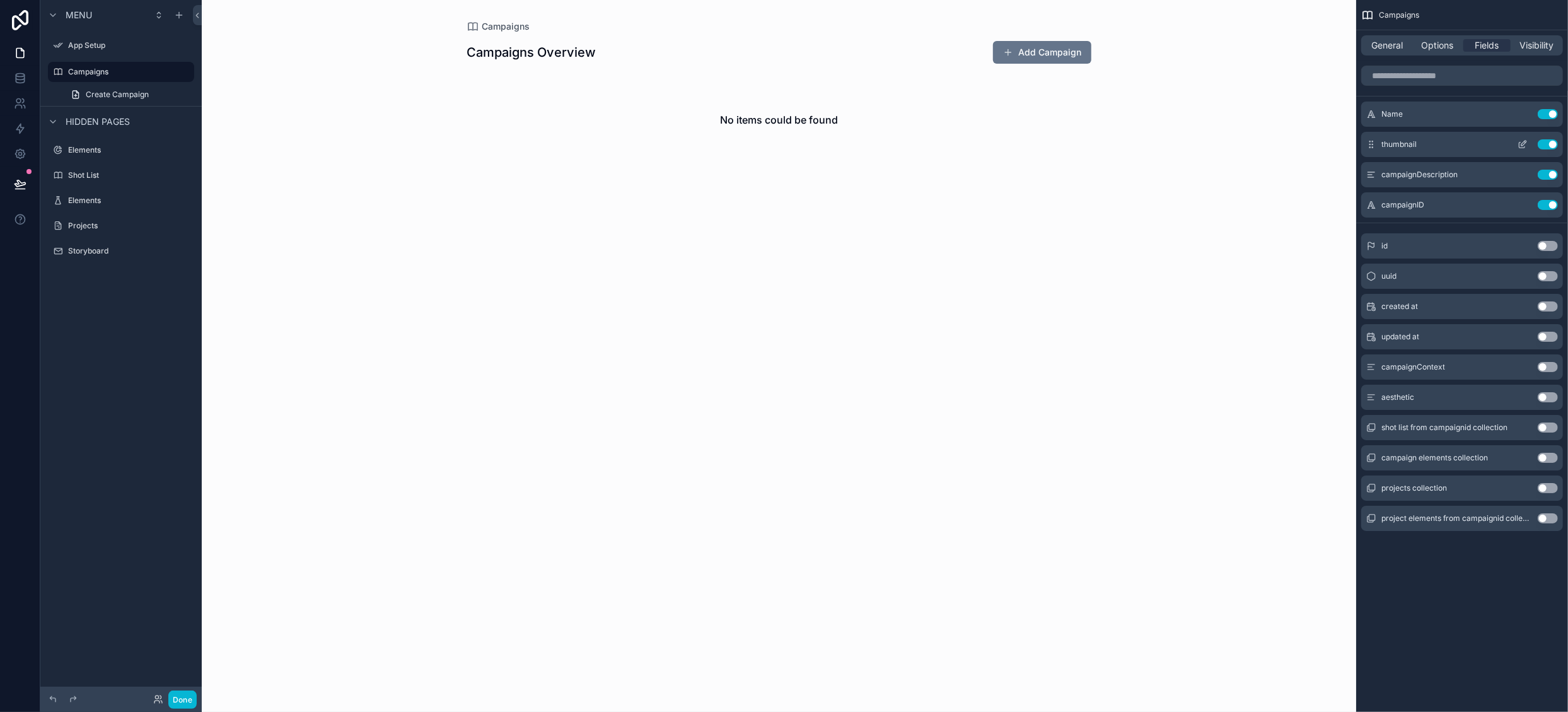
click at [1523, 143] on icon "scrollable content" at bounding box center [1522, 144] width 10 height 10
